Goal: Information Seeking & Learning: Compare options

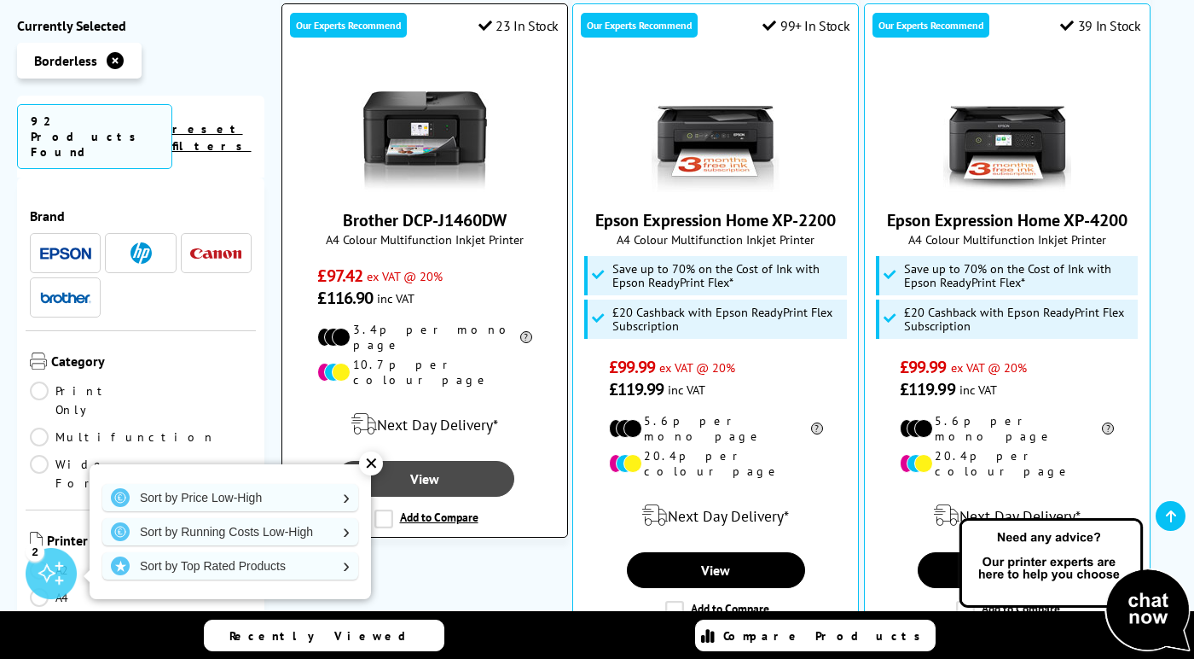
scroll to position [478, 0]
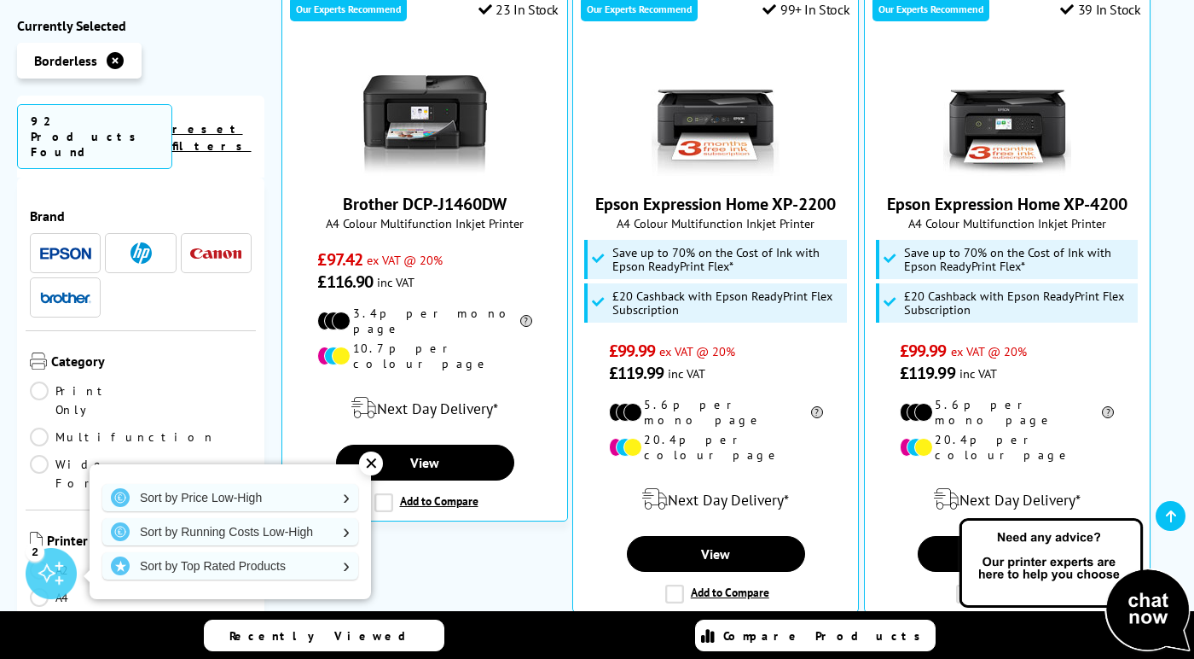
click at [367, 459] on div "✕" at bounding box center [371, 463] width 24 height 24
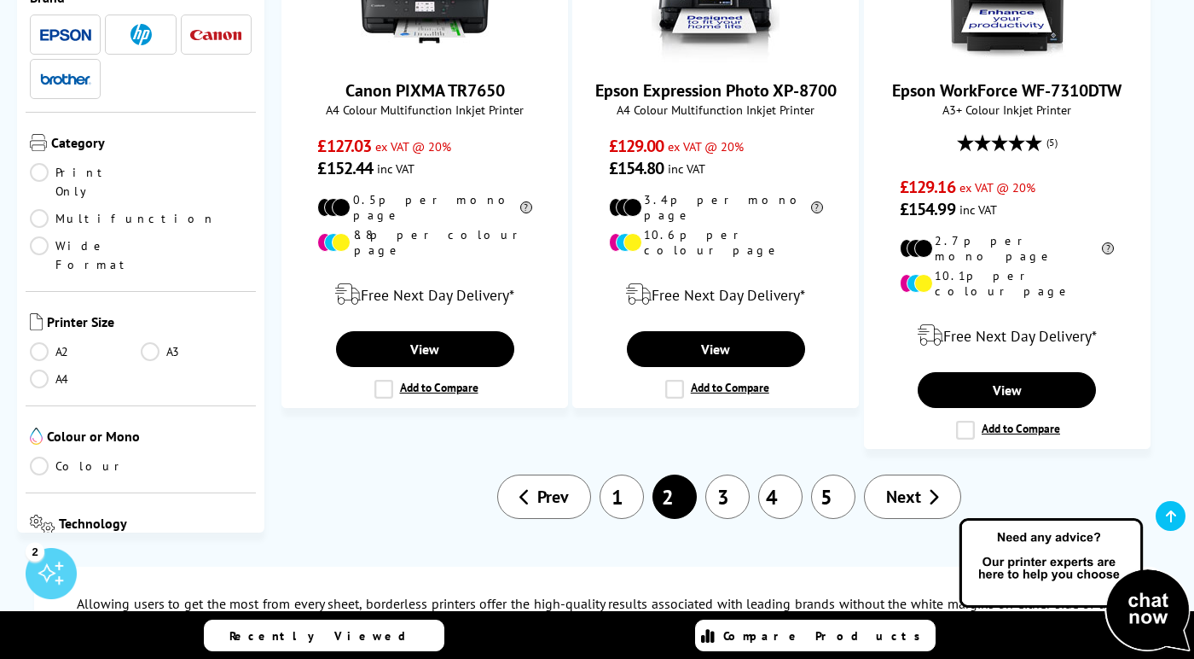
scroll to position [2682, 0]
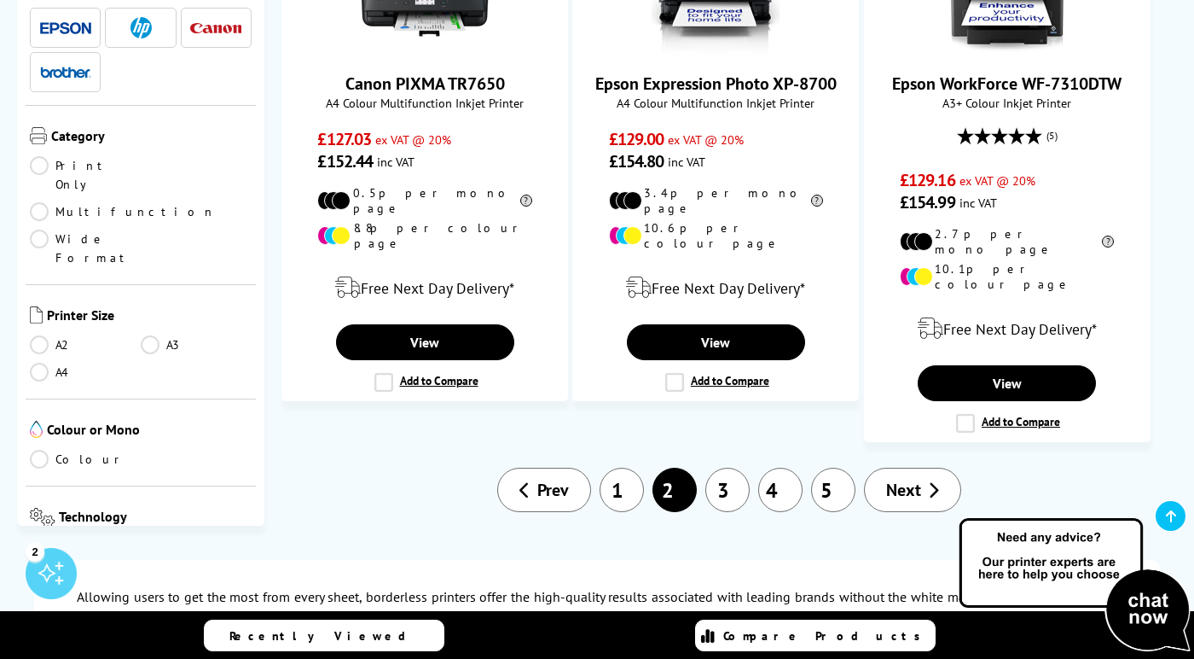
click at [729, 467] on link "3" at bounding box center [727, 489] width 44 height 44
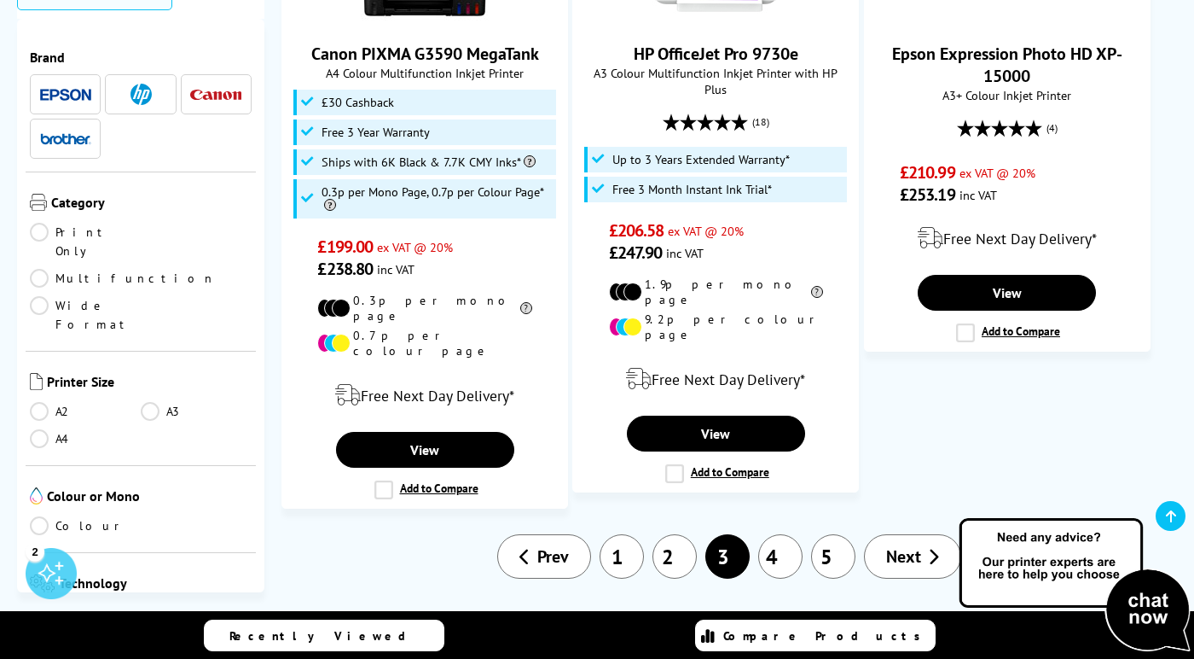
scroll to position [2780, 0]
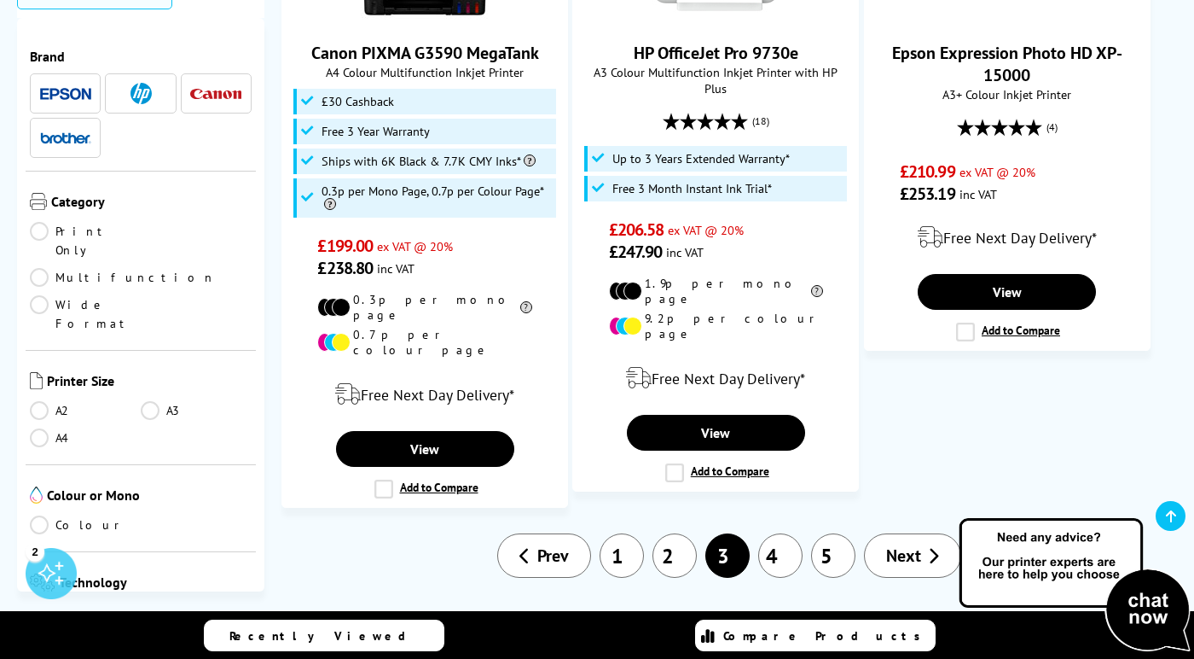
click at [788, 533] on link "4" at bounding box center [780, 555] width 44 height 44
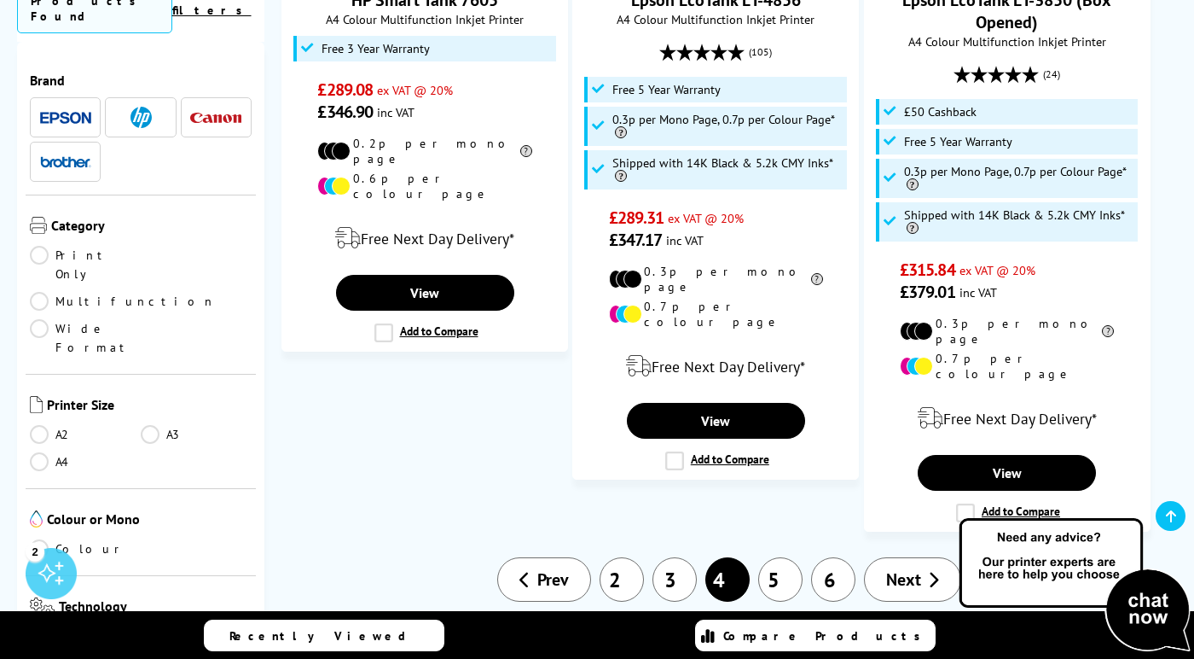
scroll to position [2947, 0]
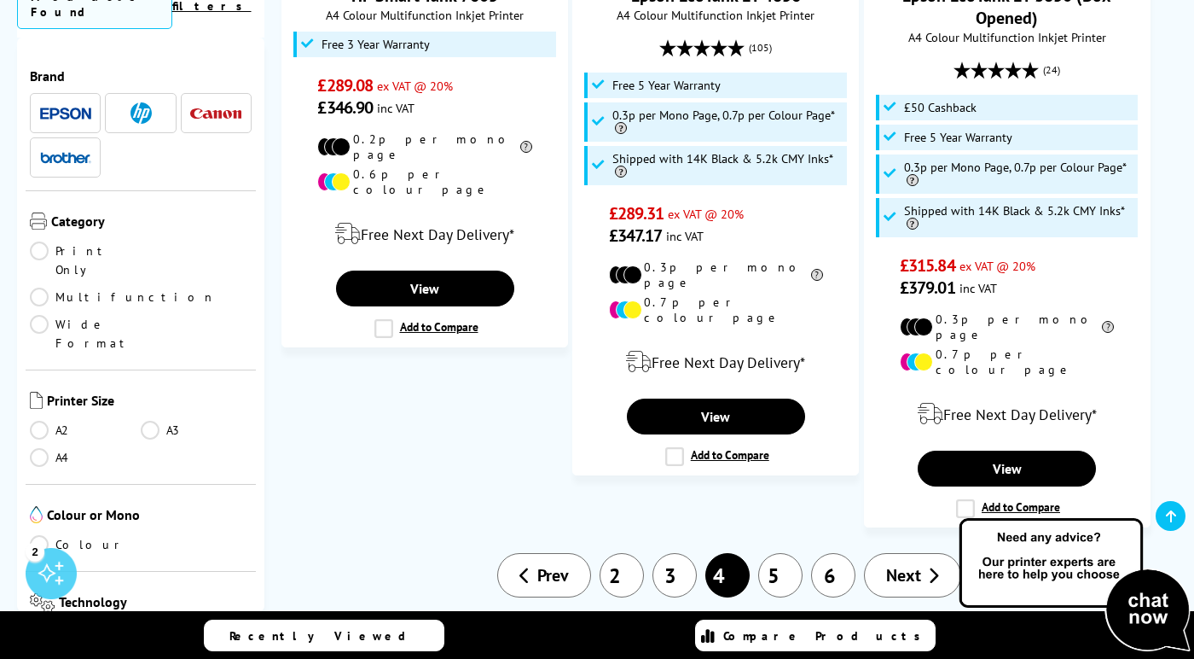
click at [787, 553] on link "5" at bounding box center [780, 575] width 44 height 44
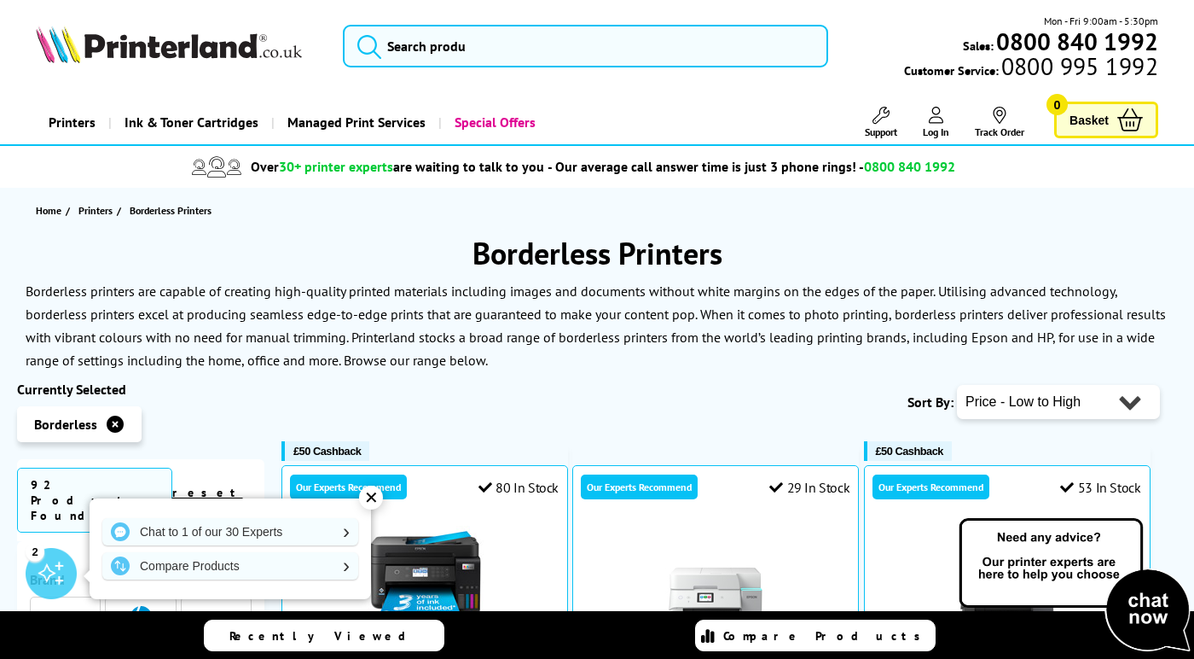
click at [1135, 403] on select "Popularity Rating Price - Low to High Price - High to Low Running Costs - Low t…" at bounding box center [1058, 402] width 203 height 34
select select "Price Descending"
click at [957, 385] on select "Popularity Rating Price - Low to High Price - High to Low Running Costs - Low t…" at bounding box center [1058, 402] width 203 height 34
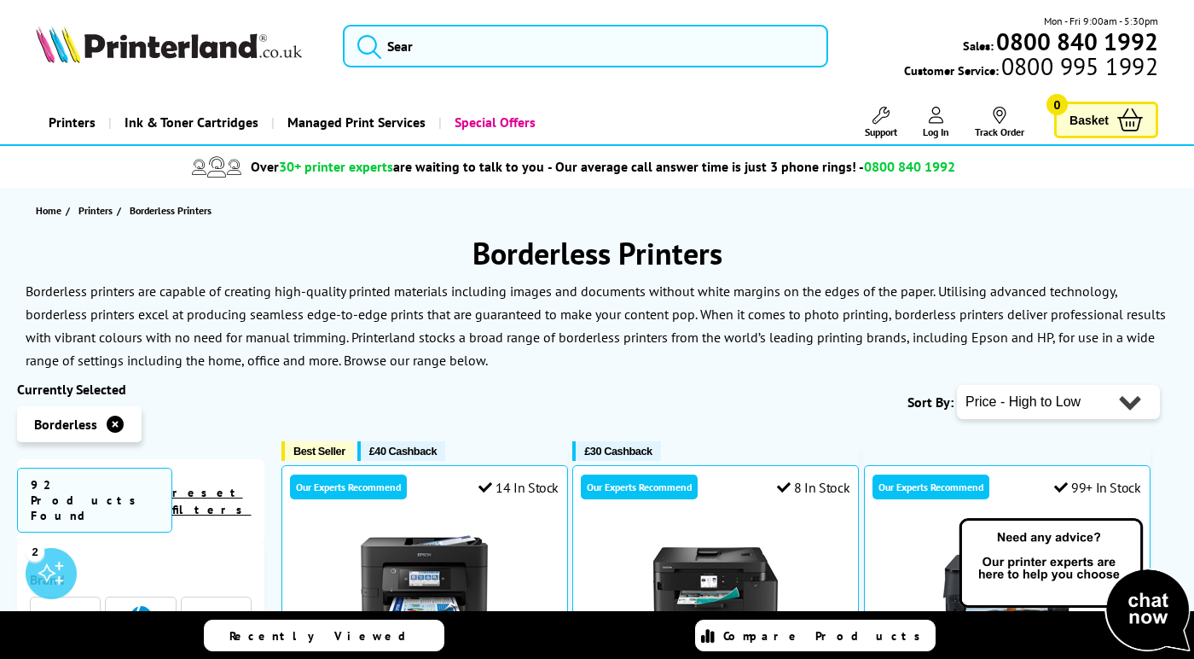
scroll to position [4, 0]
